Goal: Information Seeking & Learning: Learn about a topic

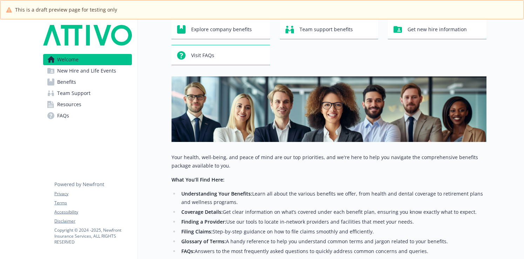
scroll to position [135, 0]
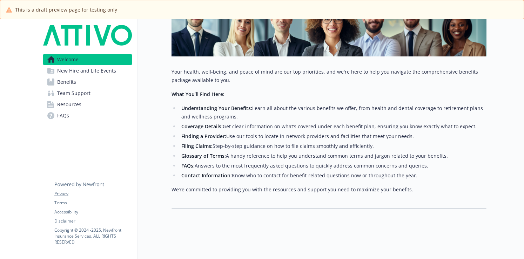
click at [114, 72] on span "New Hire and Life Events" at bounding box center [86, 70] width 59 height 11
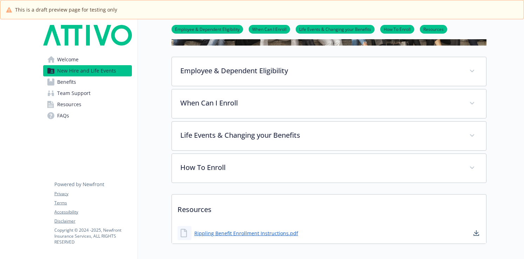
scroll to position [101, 0]
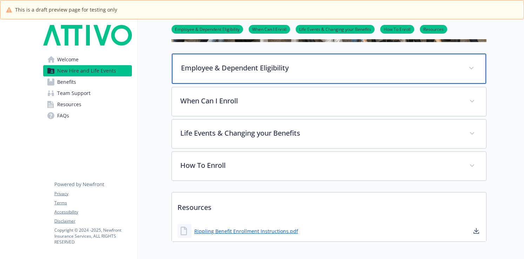
click at [309, 67] on p "Employee & Dependent Eligibility" at bounding box center [320, 68] width 279 height 11
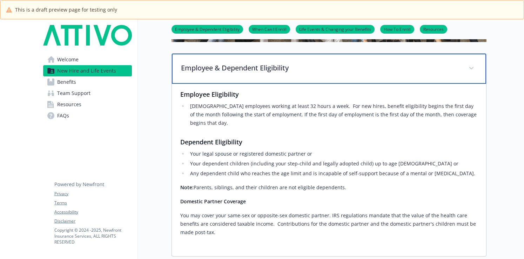
scroll to position [253, 0]
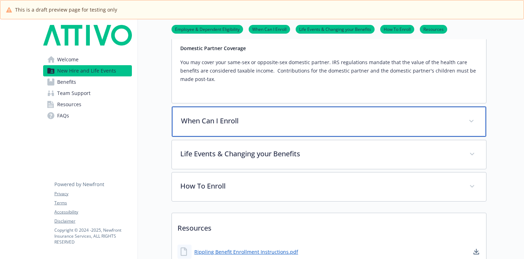
click at [306, 116] on p "When Can I Enroll" at bounding box center [320, 121] width 279 height 11
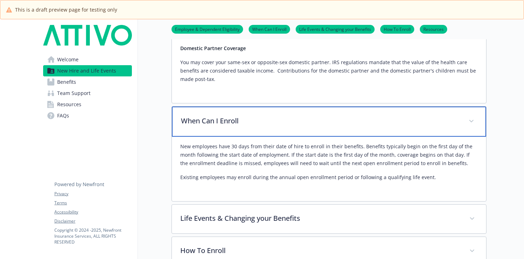
scroll to position [368, 0]
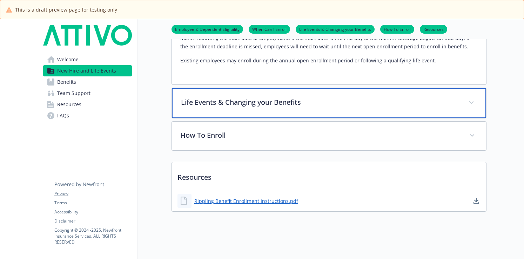
click at [313, 98] on p "Life Events & Changing your Benefits" at bounding box center [320, 102] width 279 height 11
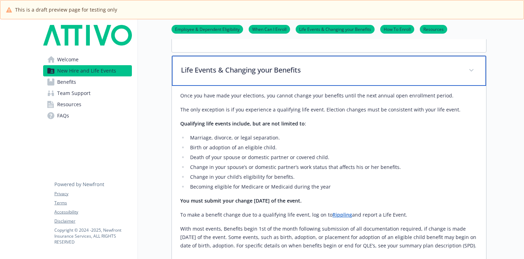
scroll to position [505, 0]
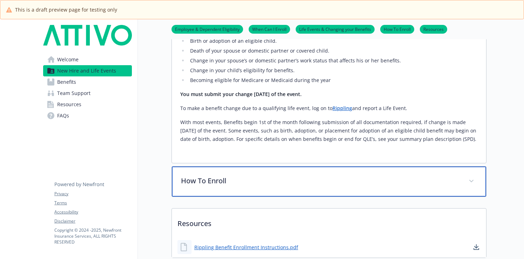
click at [325, 176] on p "How To Enroll" at bounding box center [320, 181] width 279 height 11
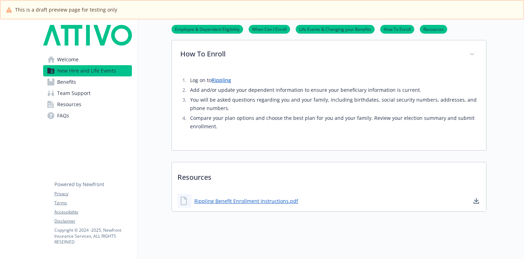
click at [115, 82] on link "Benefits" at bounding box center [87, 81] width 89 height 11
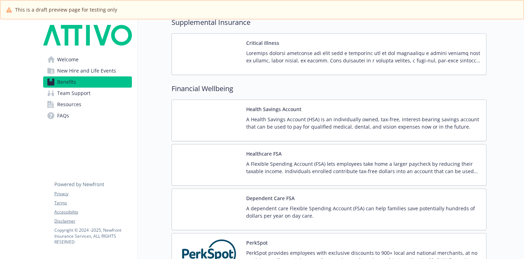
scroll to position [845, 0]
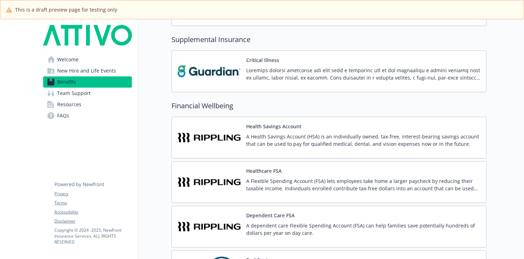
click at [89, 95] on span "Team Support" at bounding box center [73, 93] width 33 height 11
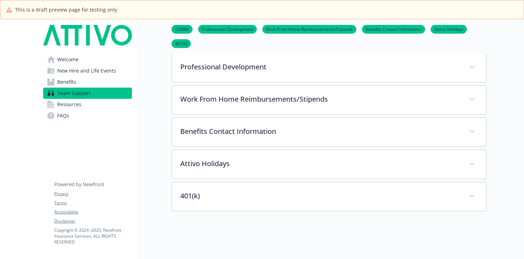
scroll to position [154, 0]
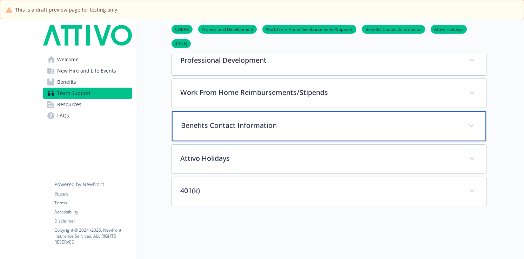
click at [340, 126] on p "Benefits Contact Information" at bounding box center [320, 125] width 279 height 11
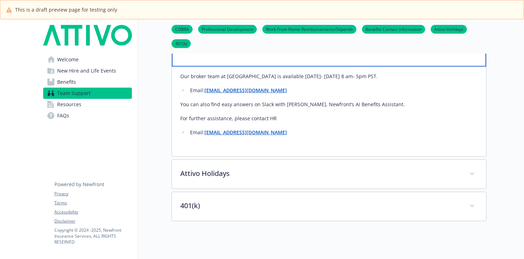
scroll to position [222, 0]
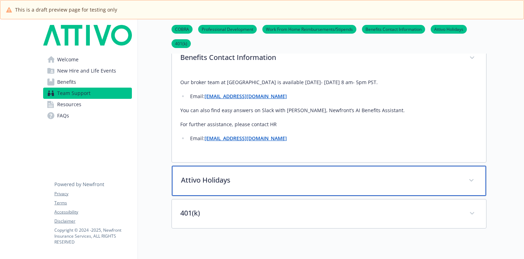
click at [432, 169] on div "Attivo Holidays" at bounding box center [329, 181] width 314 height 30
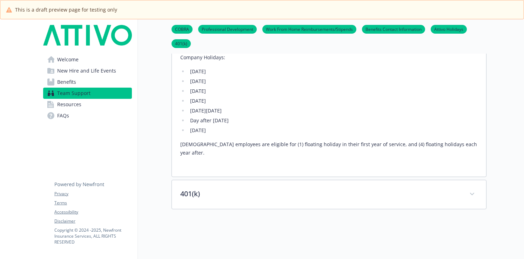
scroll to position [379, 0]
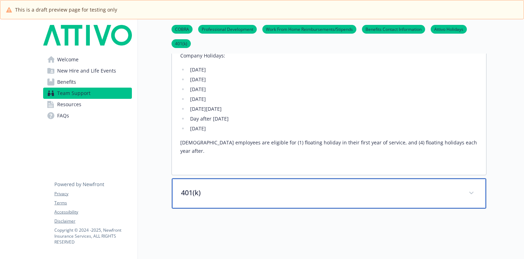
click at [429, 179] on div "401(k)" at bounding box center [329, 194] width 314 height 30
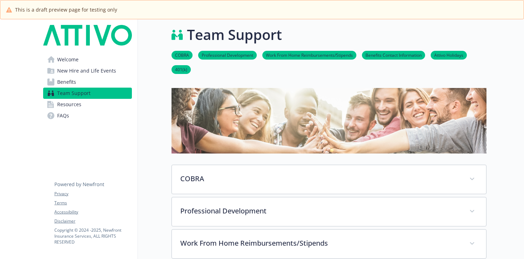
scroll to position [0, 0]
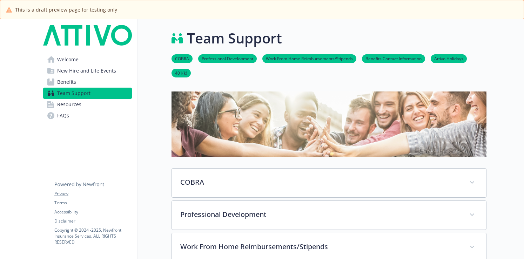
click at [62, 103] on span "Resources" at bounding box center [69, 104] width 24 height 11
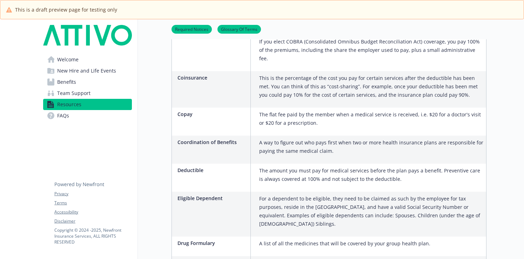
scroll to position [555, 0]
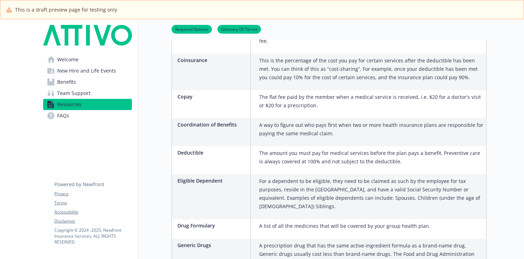
click at [40, 114] on div "Welcome New Hire and Life Events Benefits Team Support Resources FAQs Privacy T…" at bounding box center [88, 77] width 100 height 116
click at [50, 115] on circle at bounding box center [50, 115] width 7 height 7
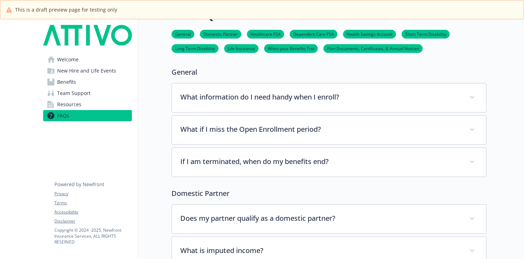
scroll to position [555, 0]
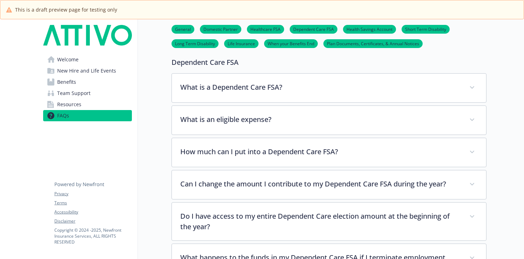
click at [95, 94] on link "Team Support" at bounding box center [87, 93] width 89 height 11
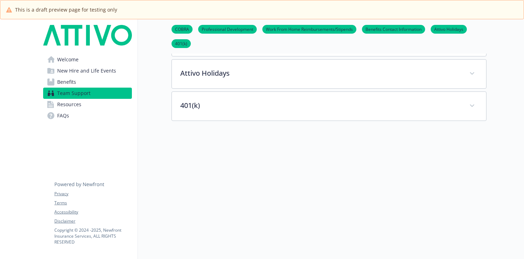
scroll to position [243, 0]
click at [106, 62] on link "Welcome" at bounding box center [87, 59] width 89 height 11
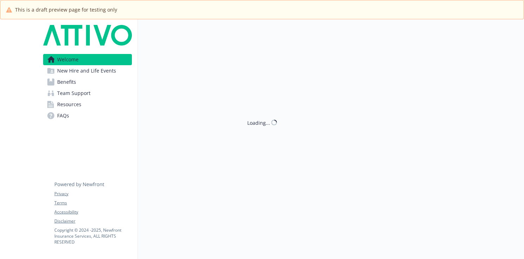
scroll to position [135, 0]
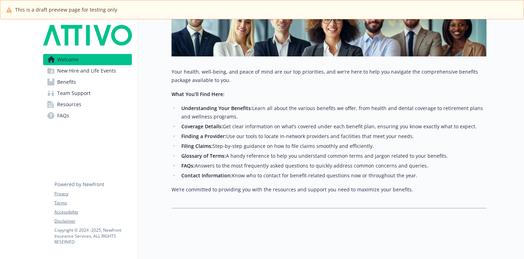
click at [78, 102] on span "Resources" at bounding box center [69, 104] width 24 height 11
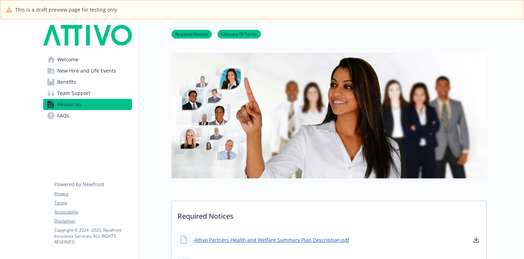
scroll to position [135, 0]
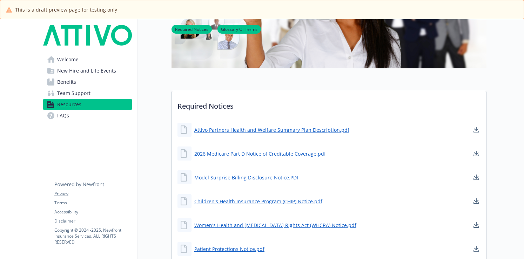
click at [79, 95] on span "Team Support" at bounding box center [73, 93] width 33 height 11
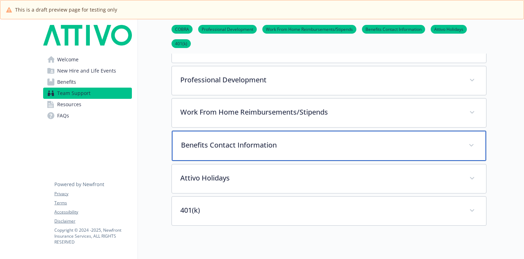
click at [242, 152] on div "Benefits Contact Information" at bounding box center [329, 146] width 314 height 30
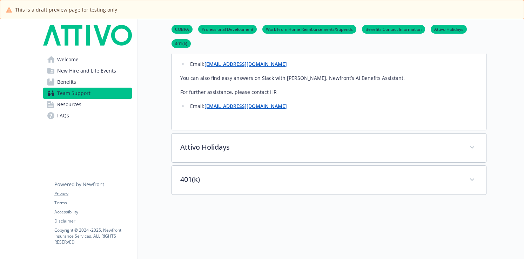
scroll to position [206, 0]
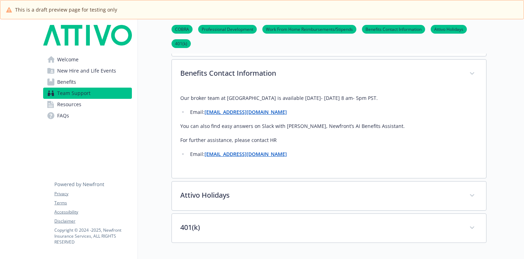
click at [91, 118] on link "FAQs" at bounding box center [87, 115] width 89 height 11
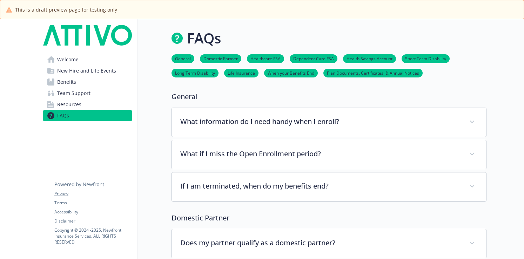
click at [82, 95] on span "Team Support" at bounding box center [73, 93] width 33 height 11
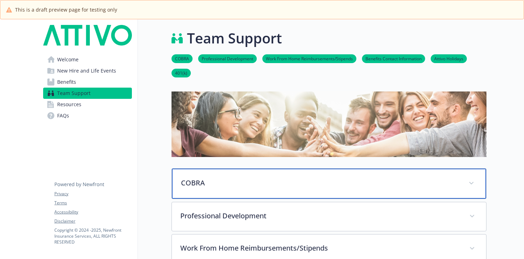
click at [315, 173] on div "COBRA" at bounding box center [329, 184] width 314 height 30
